Goal: Information Seeking & Learning: Check status

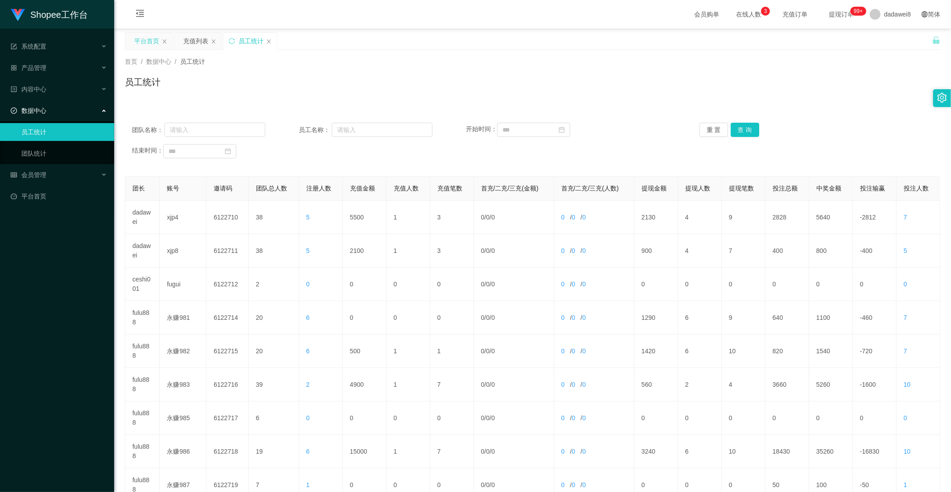
click at [153, 44] on div "平台首页" at bounding box center [146, 41] width 25 height 17
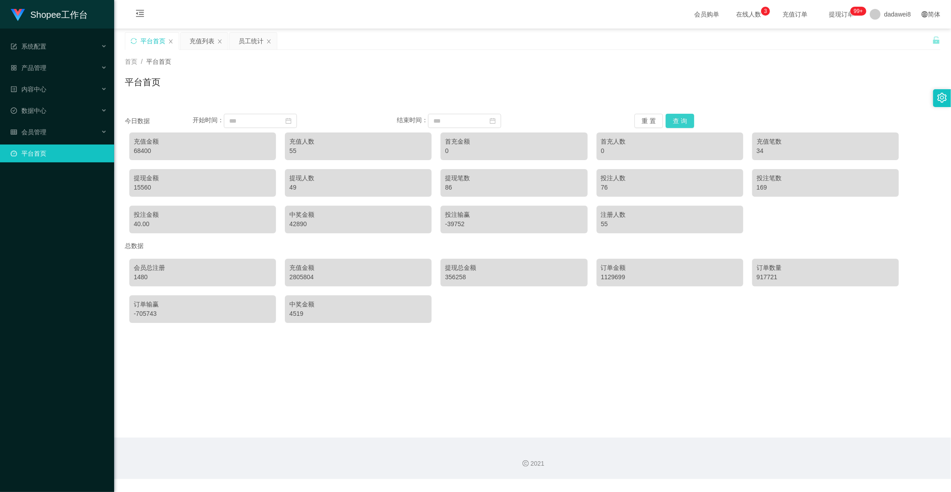
click at [679, 121] on button "查 询" at bounding box center [680, 121] width 29 height 14
click at [201, 41] on div "充值列表" at bounding box center [202, 41] width 25 height 17
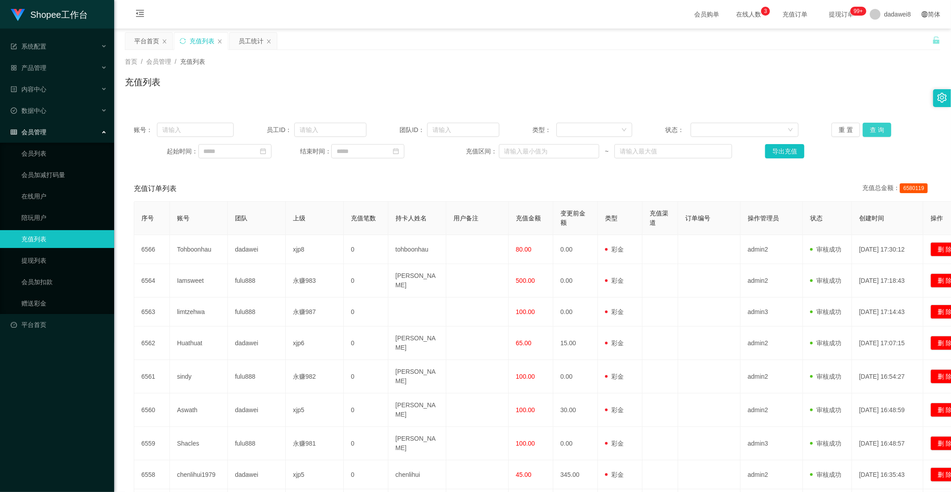
click at [870, 131] on button "查 询" at bounding box center [877, 130] width 29 height 14
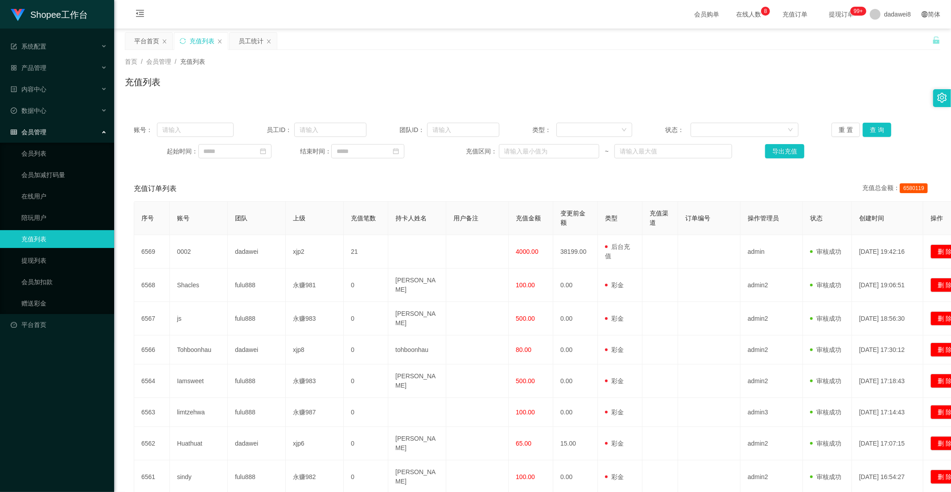
click at [242, 45] on div "员工统计" at bounding box center [251, 41] width 25 height 17
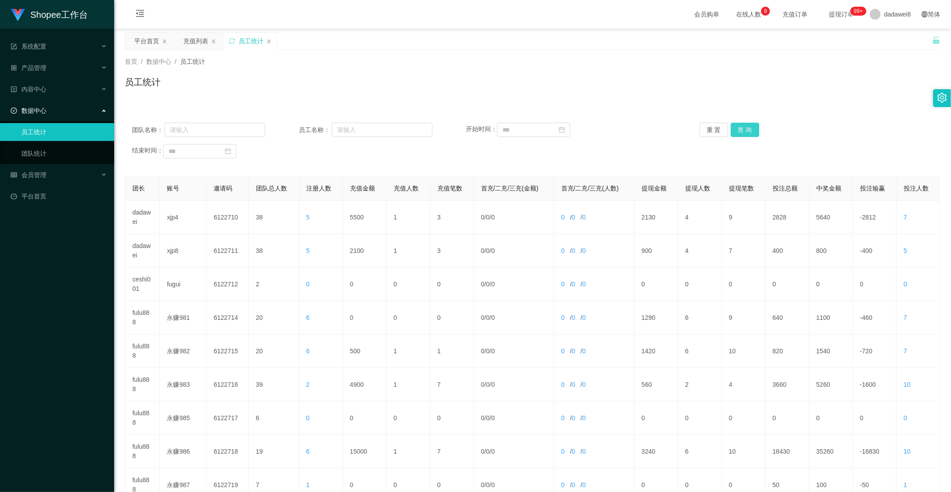
click at [749, 131] on button "查 询" at bounding box center [745, 130] width 29 height 14
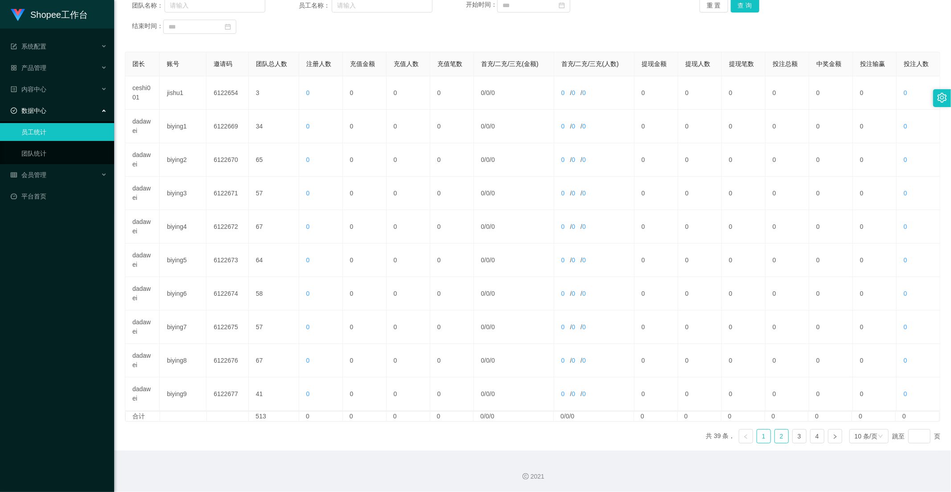
click at [775, 438] on link "2" at bounding box center [781, 436] width 13 height 13
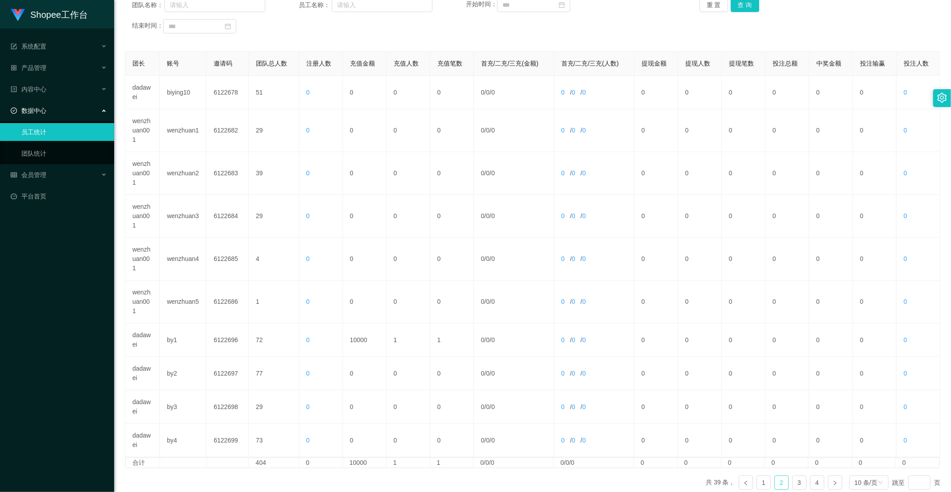
scroll to position [171, 0]
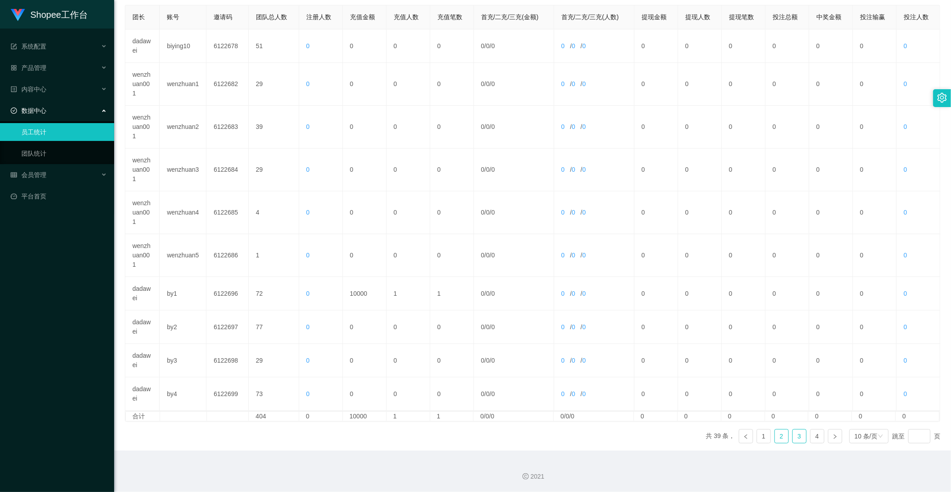
click at [793, 440] on link "3" at bounding box center [799, 436] width 13 height 13
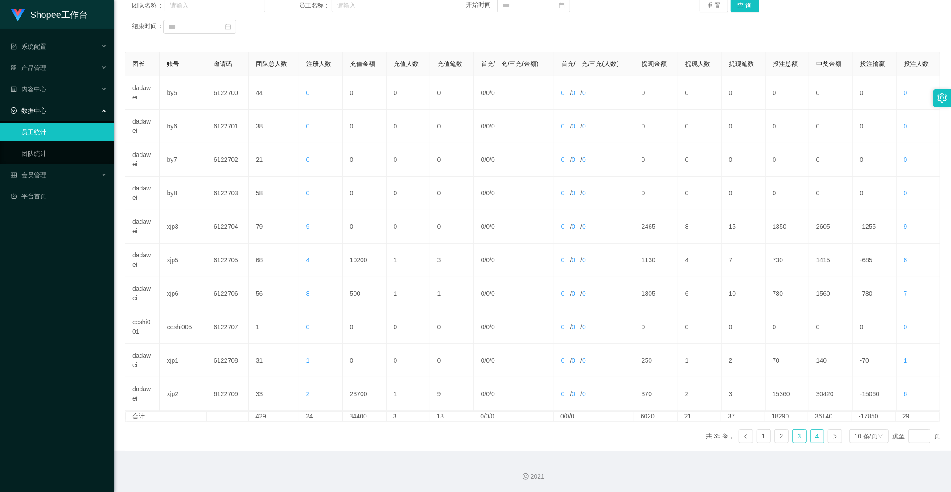
drag, startPoint x: 808, startPoint y: 438, endPoint x: 256, endPoint y: 336, distance: 561.0
click at [811, 436] on link "4" at bounding box center [817, 436] width 13 height 13
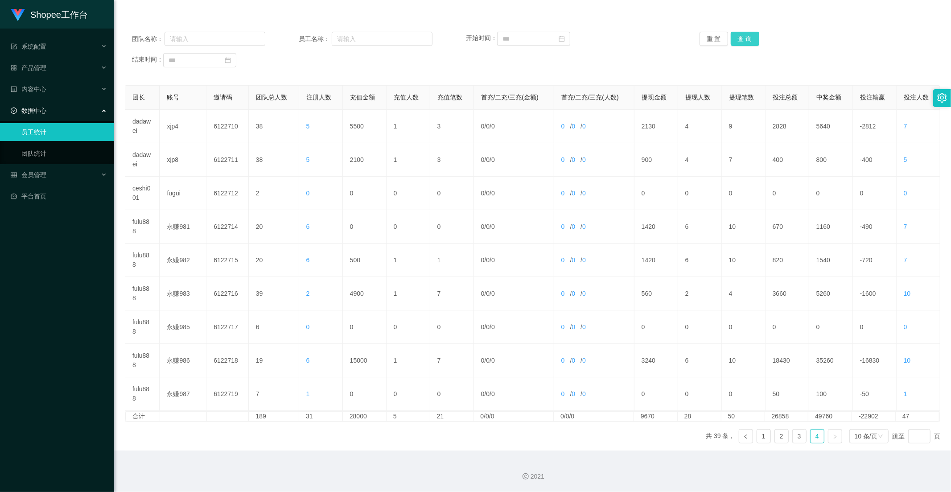
click at [752, 39] on button "查 询" at bounding box center [745, 39] width 29 height 14
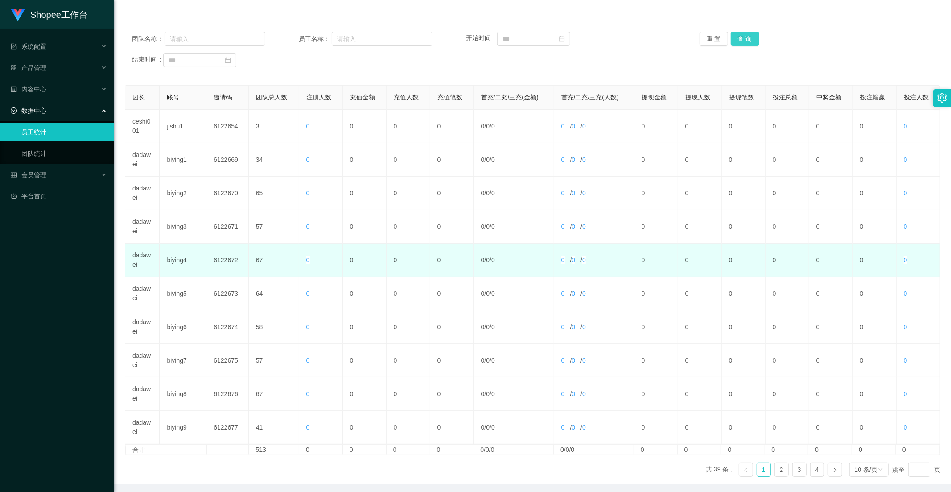
scroll to position [125, 0]
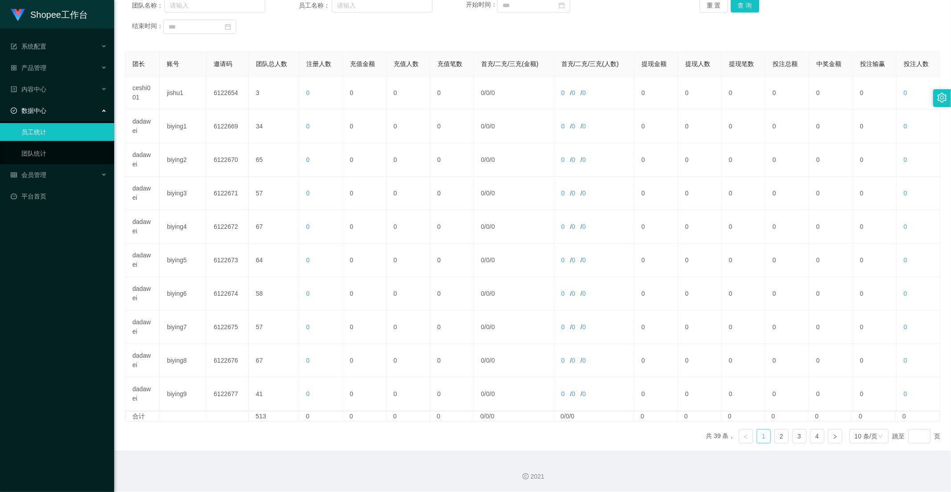
click at [761, 438] on link "1" at bounding box center [763, 436] width 13 height 13
click at [775, 434] on link "2" at bounding box center [781, 436] width 13 height 13
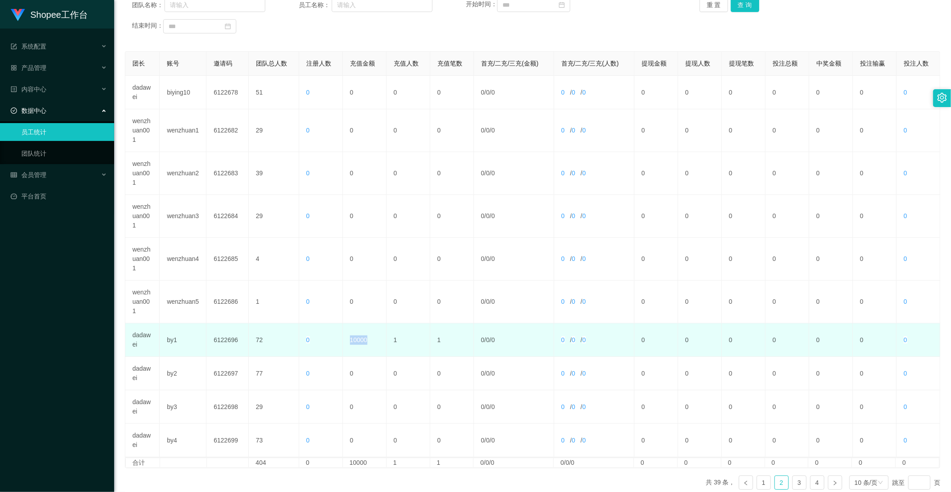
drag, startPoint x: 366, startPoint y: 340, endPoint x: 343, endPoint y: 339, distance: 23.7
click at [343, 339] on td "10000" at bounding box center [365, 339] width 44 height 33
click at [389, 347] on td "1" at bounding box center [409, 339] width 44 height 33
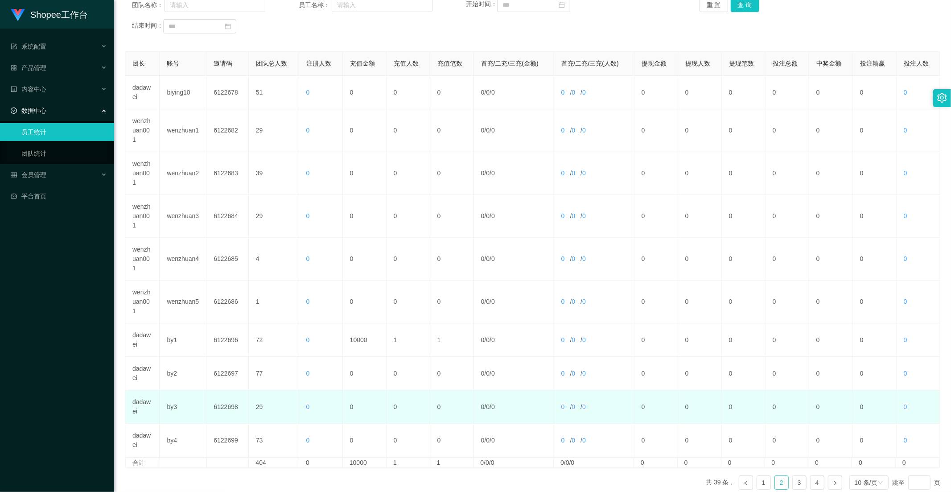
scroll to position [171, 0]
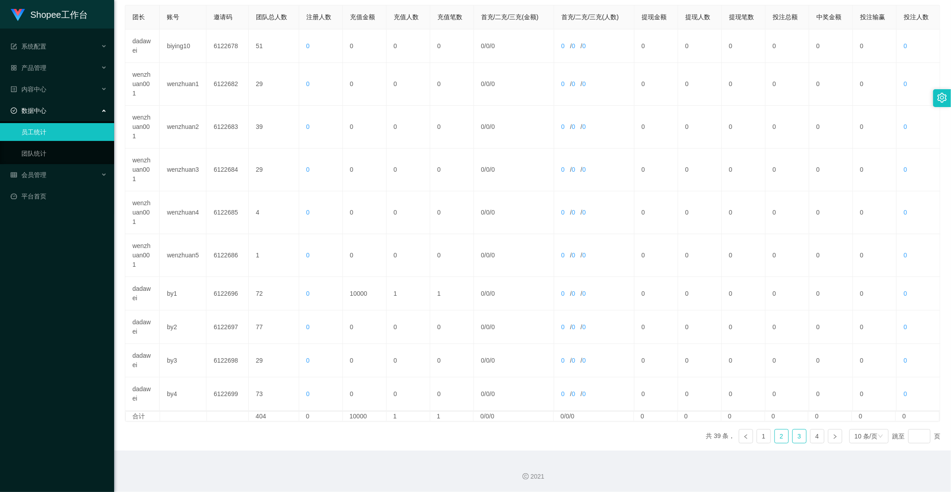
click at [799, 440] on link "3" at bounding box center [799, 436] width 13 height 13
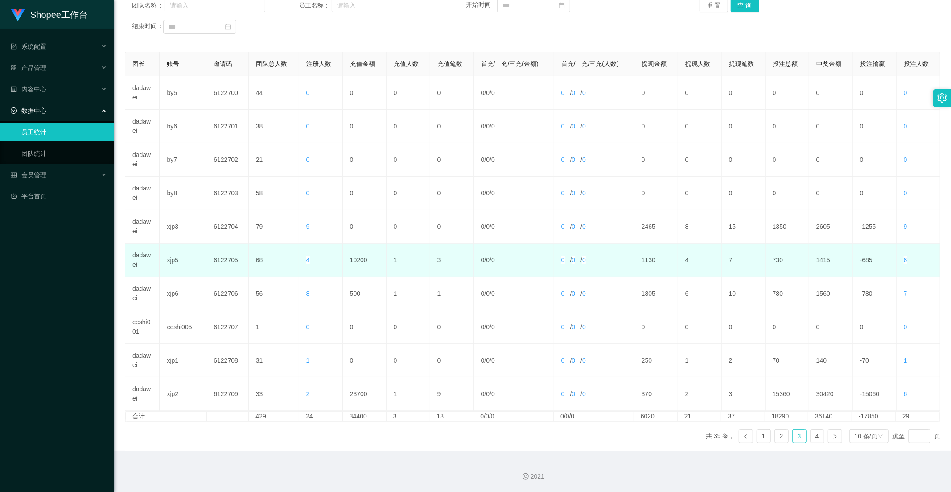
click at [359, 260] on td "10200" at bounding box center [365, 260] width 44 height 33
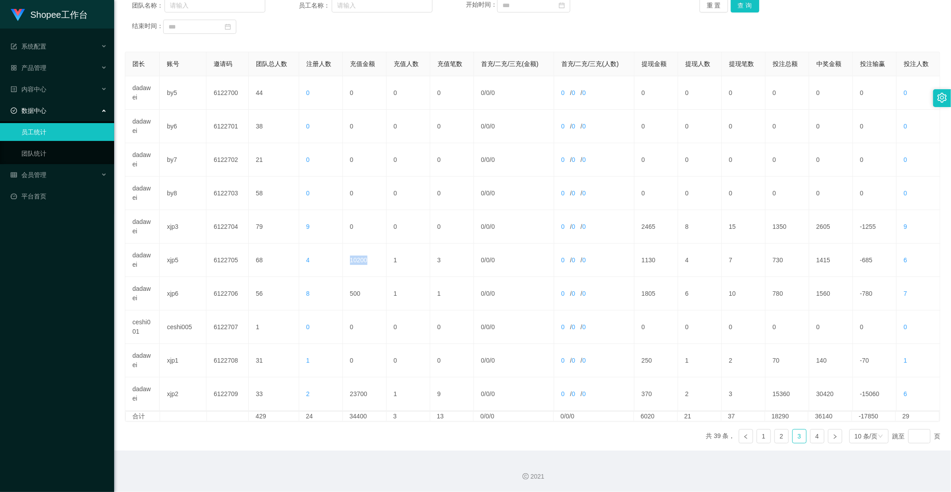
copy td "10200"
click at [813, 437] on link "4" at bounding box center [817, 436] width 13 height 13
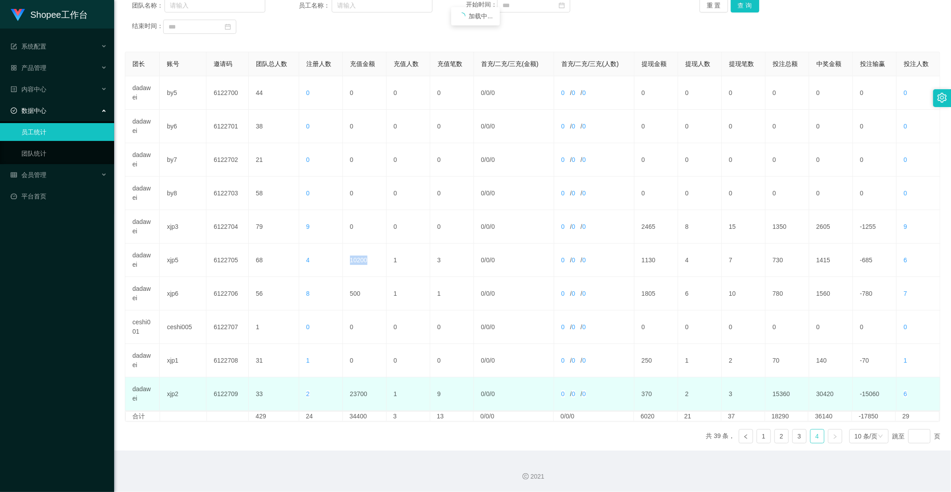
scroll to position [91, 0]
